Goal: Navigation & Orientation: Find specific page/section

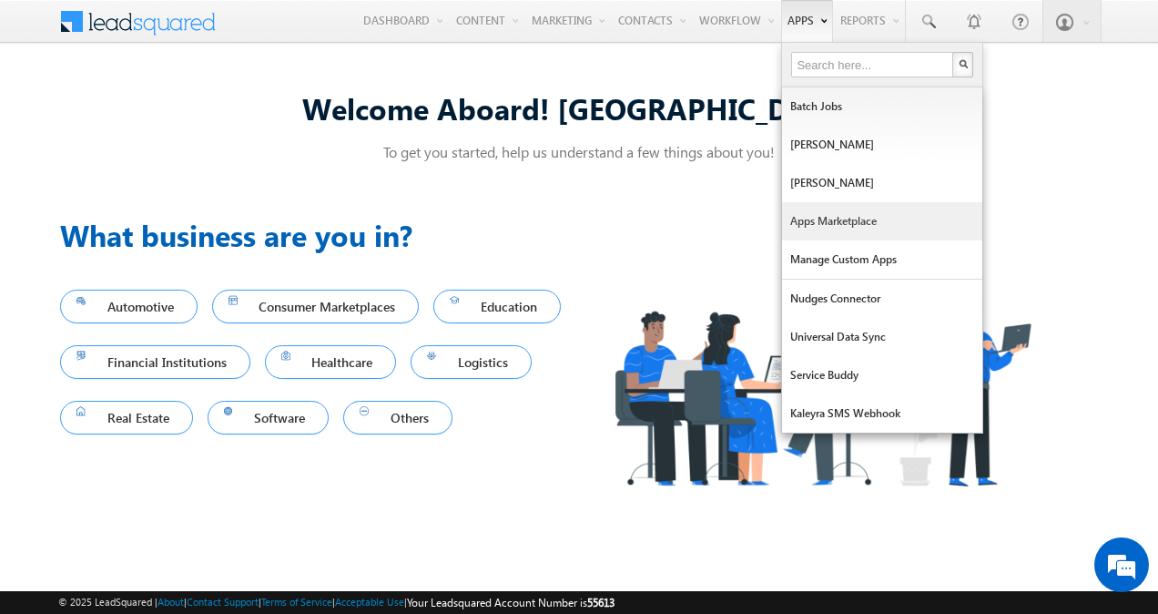
click at [834, 220] on link "Apps Marketplace" at bounding box center [882, 221] width 200 height 38
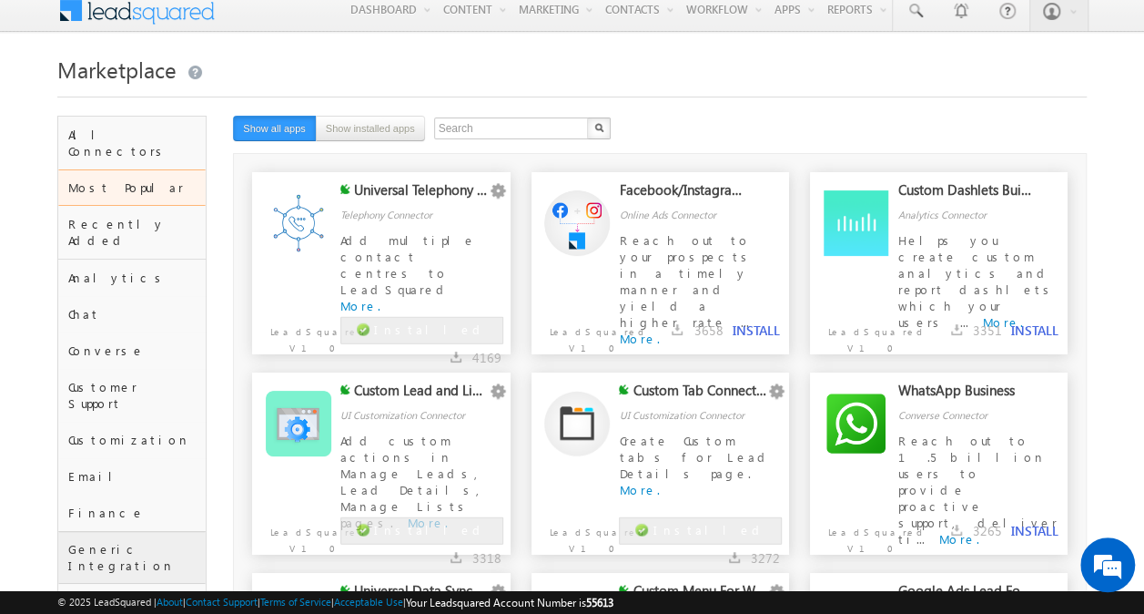
scroll to position [10, 0]
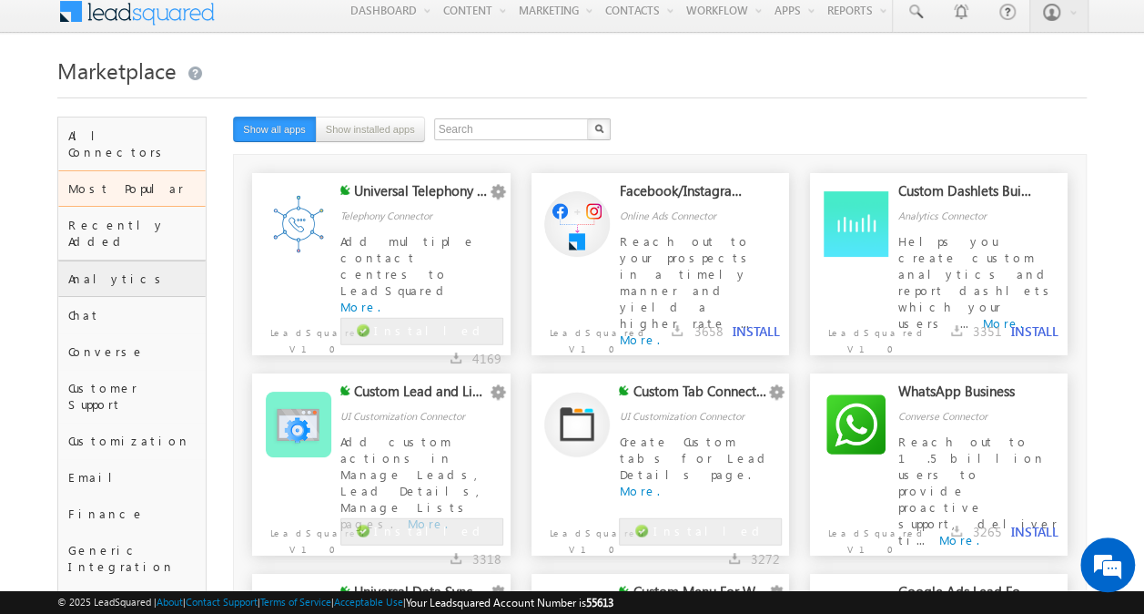
click at [135, 260] on div "Analytics" at bounding box center [131, 278] width 147 height 36
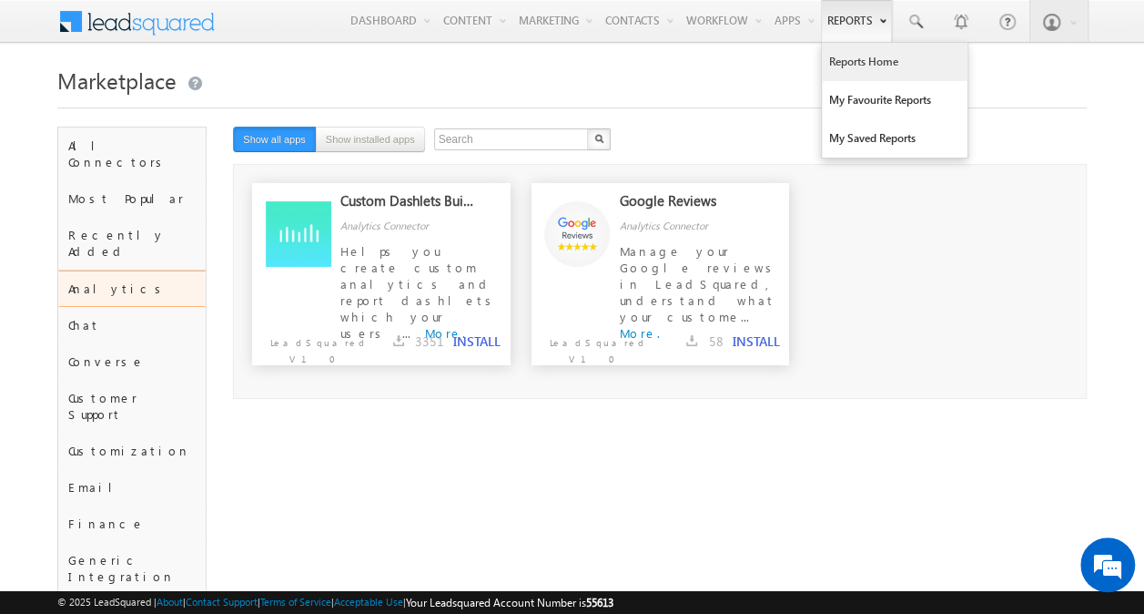
click at [861, 58] on link "Reports Home" at bounding box center [895, 62] width 146 height 38
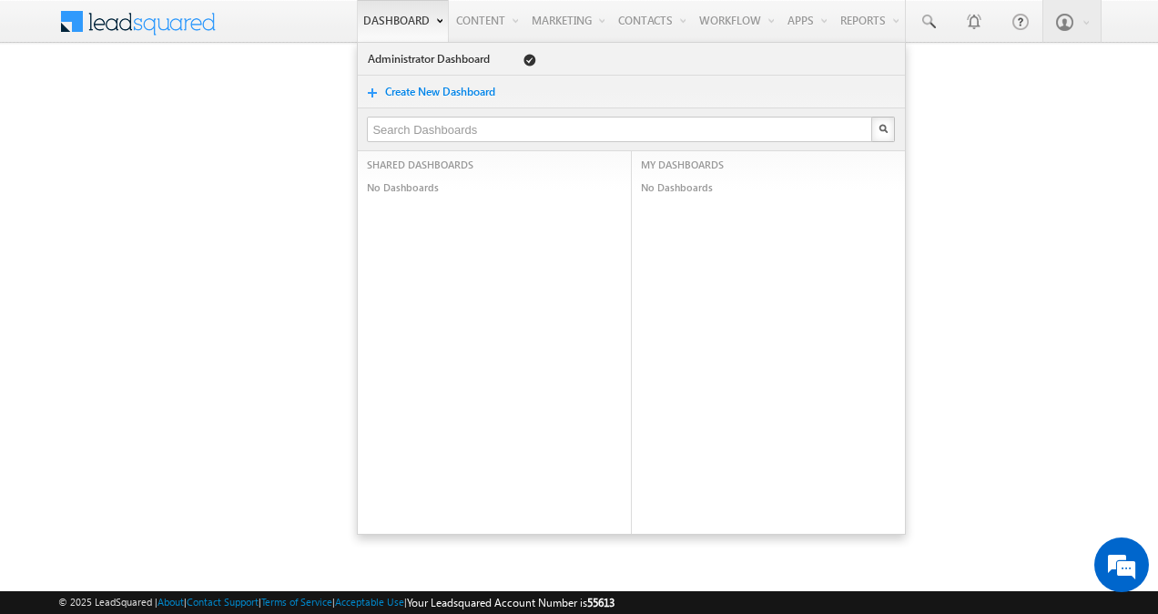
click at [360, 19] on link "Dashboard" at bounding box center [403, 21] width 92 height 42
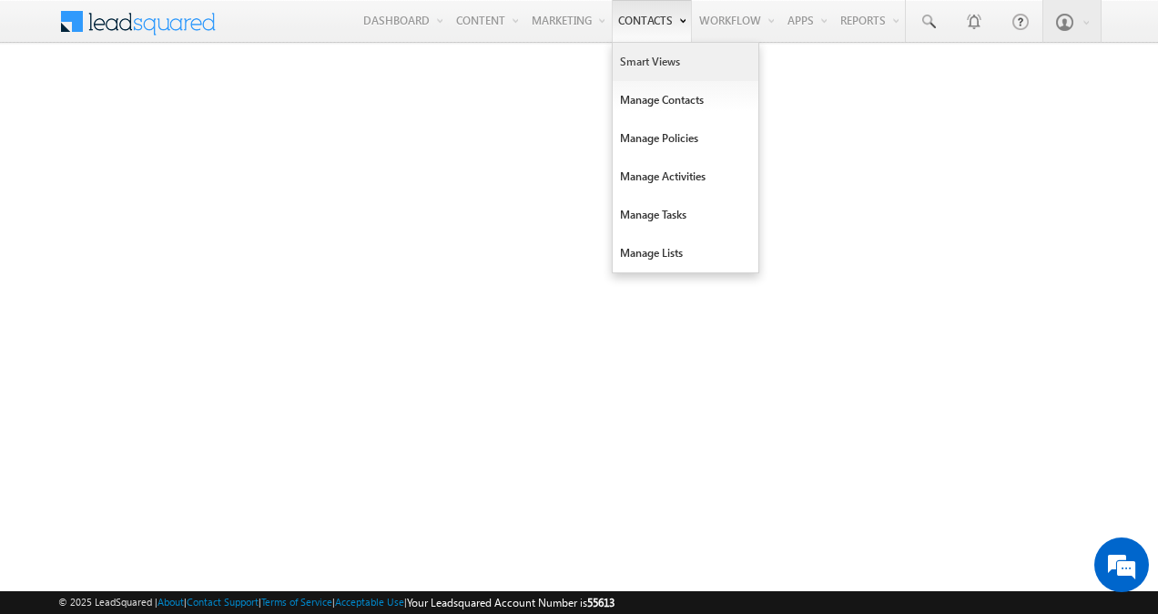
click at [629, 62] on link "Smart Views" at bounding box center [686, 62] width 146 height 38
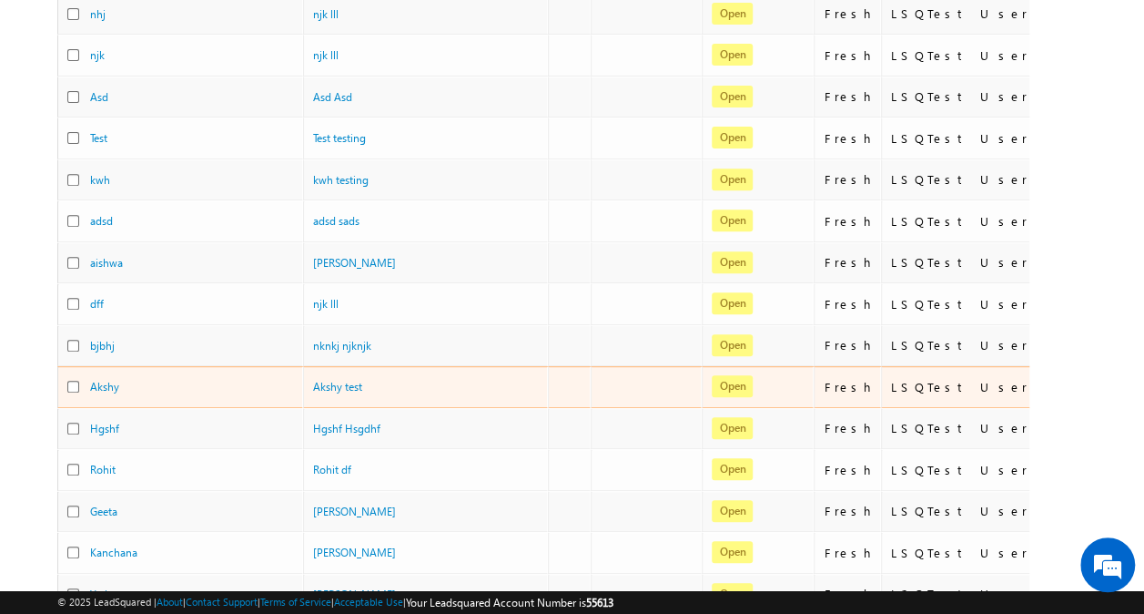
scroll to position [540, 0]
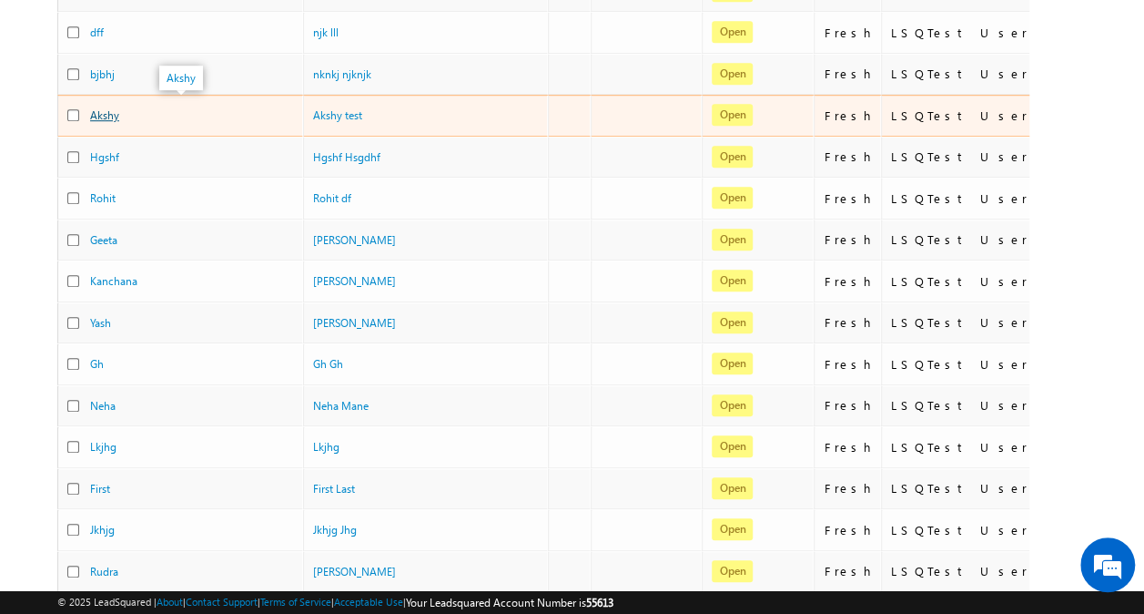
click at [95, 108] on link "Akshy" at bounding box center [104, 115] width 29 height 14
